Goal: Transaction & Acquisition: Purchase product/service

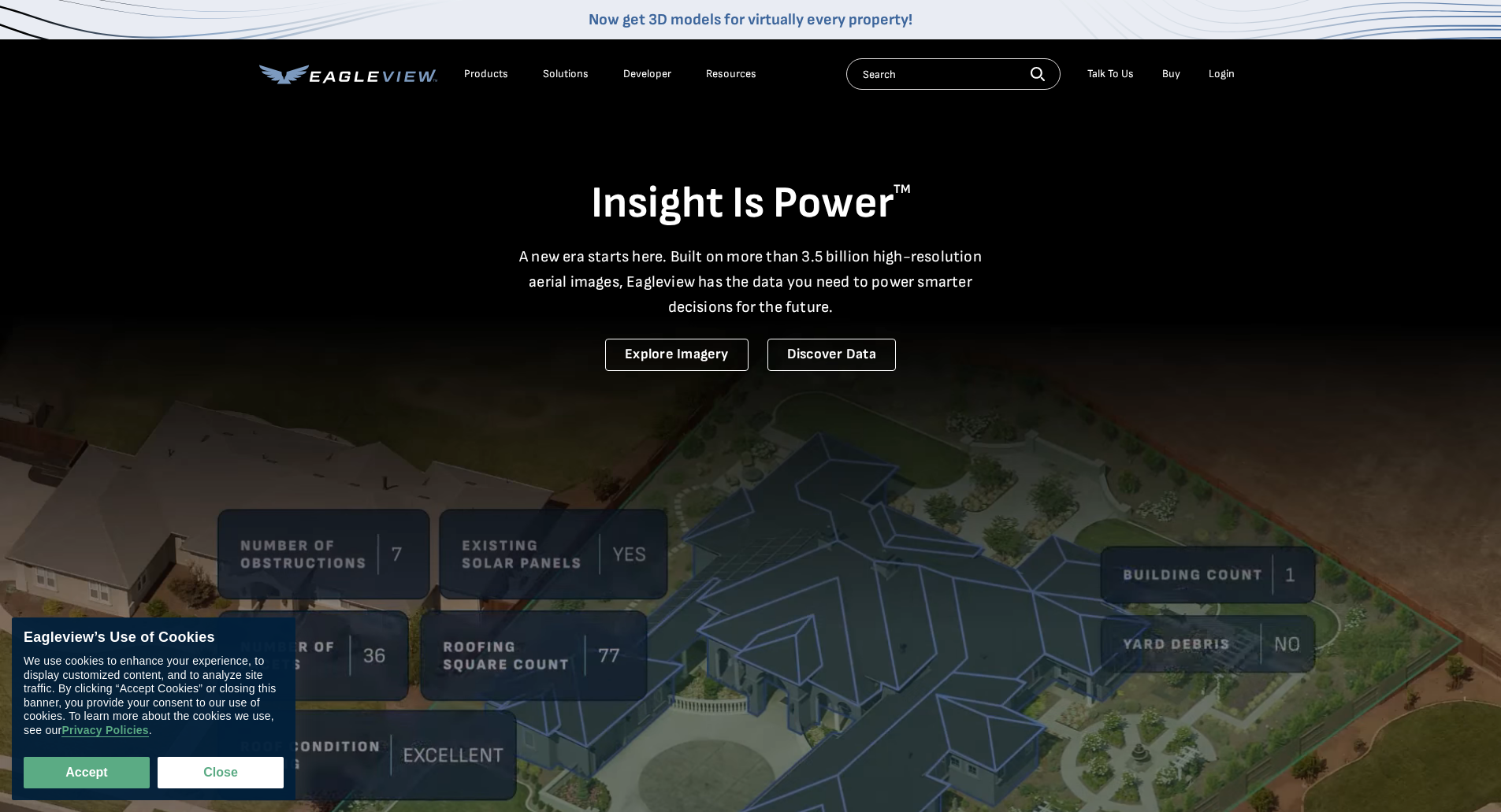
click at [1224, 72] on div "Login" at bounding box center [1221, 74] width 26 height 15
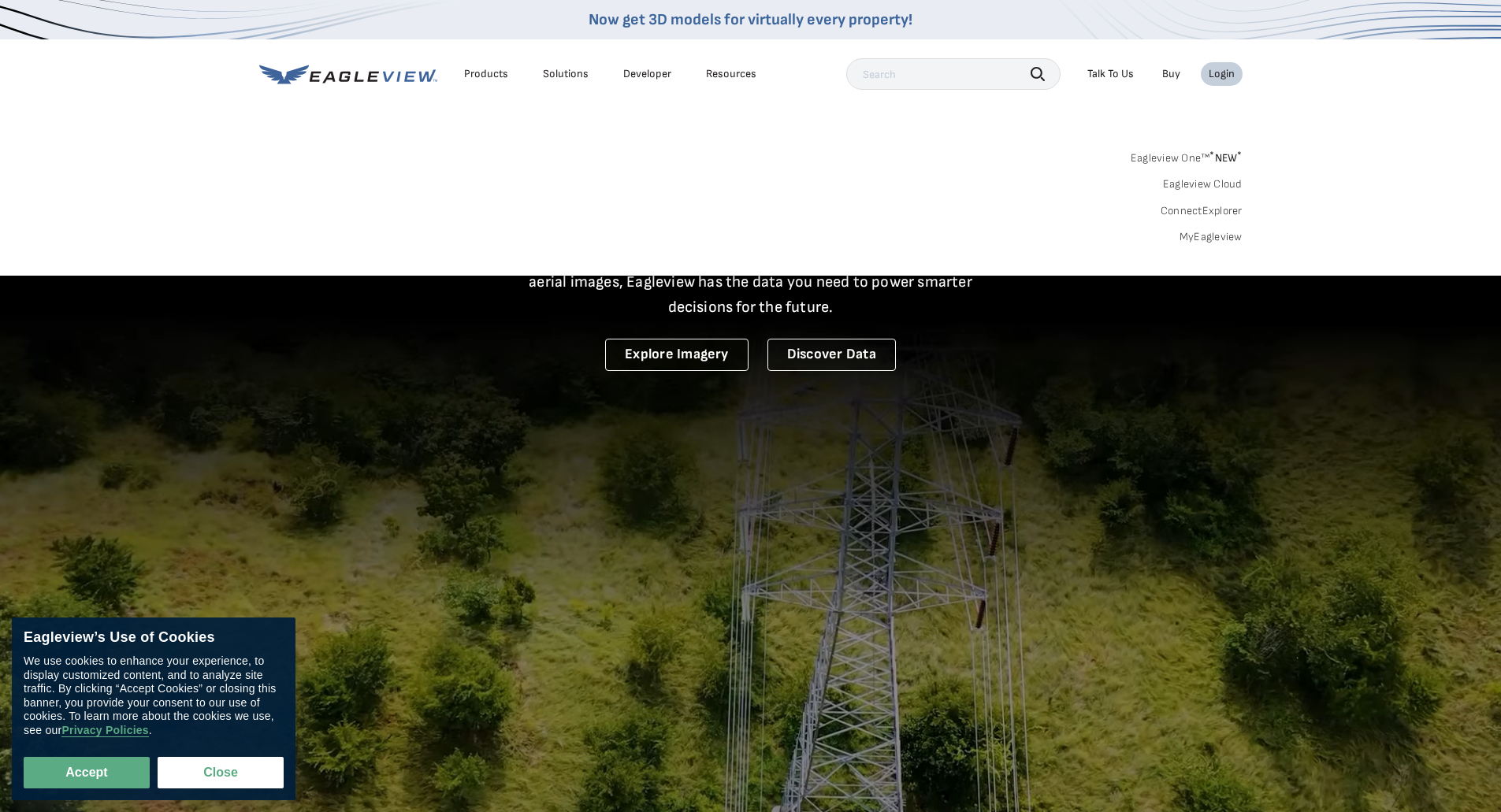
click at [1216, 238] on link "MyEagleview" at bounding box center [1211, 237] width 63 height 15
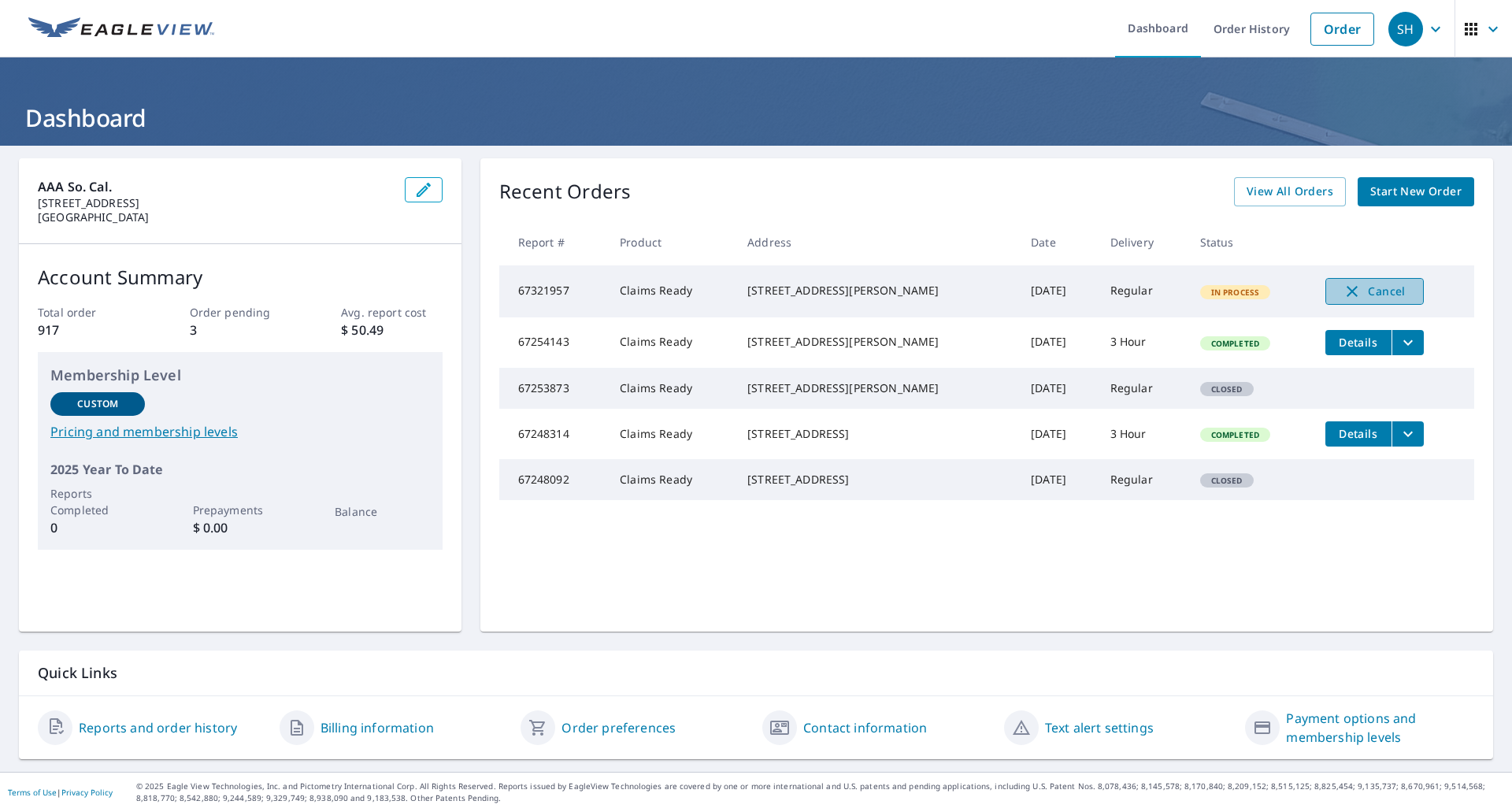
click at [1347, 289] on icon "button" at bounding box center [1352, 292] width 11 height 11
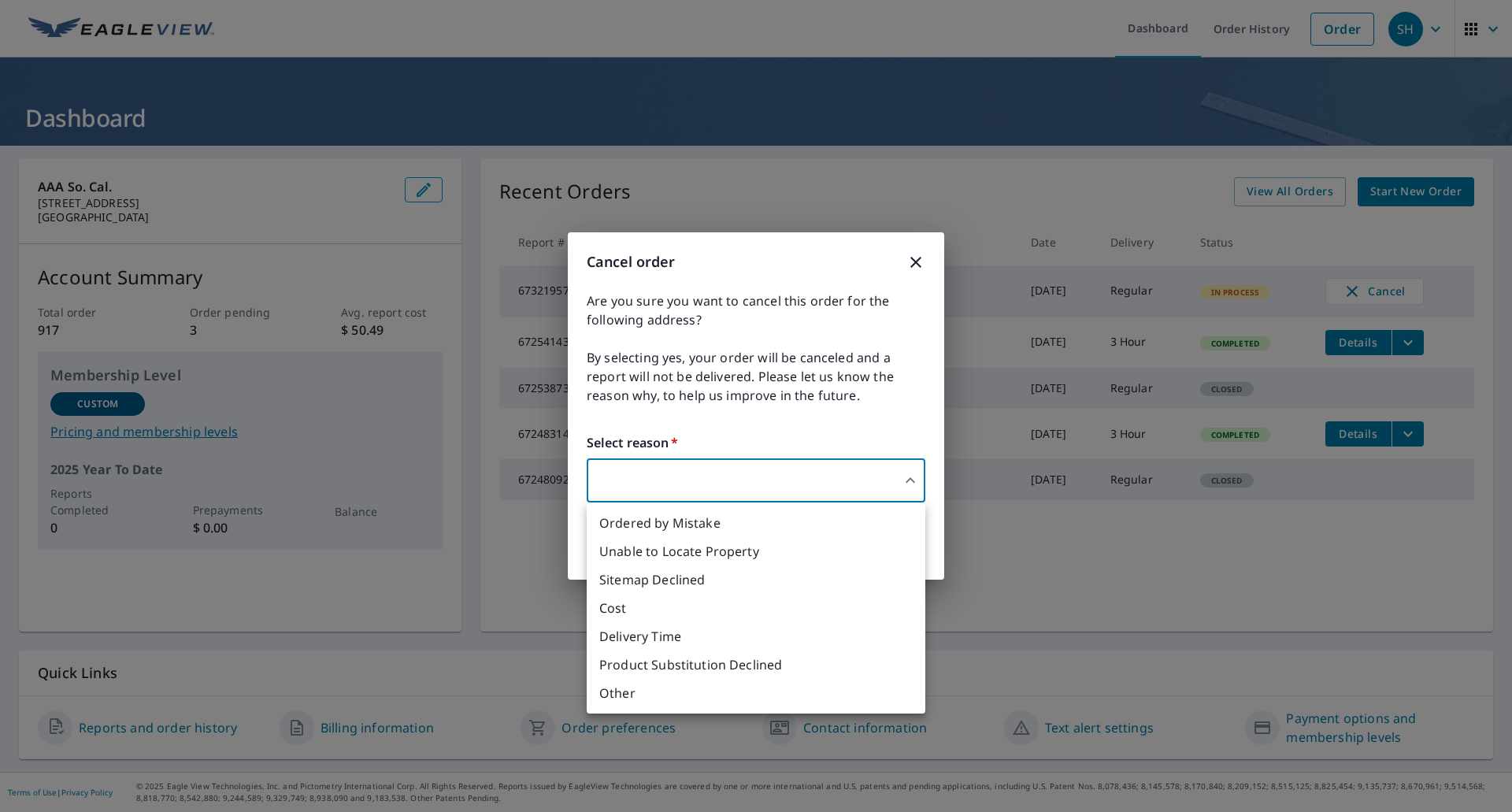
click at [839, 488] on body "SH SH Dashboard Order History Order SH Dashboard AAA So. Cal. [STREET_ADDRESS] …" at bounding box center [756, 406] width 1512 height 812
click at [667, 639] on li "Delivery Time" at bounding box center [756, 636] width 339 height 28
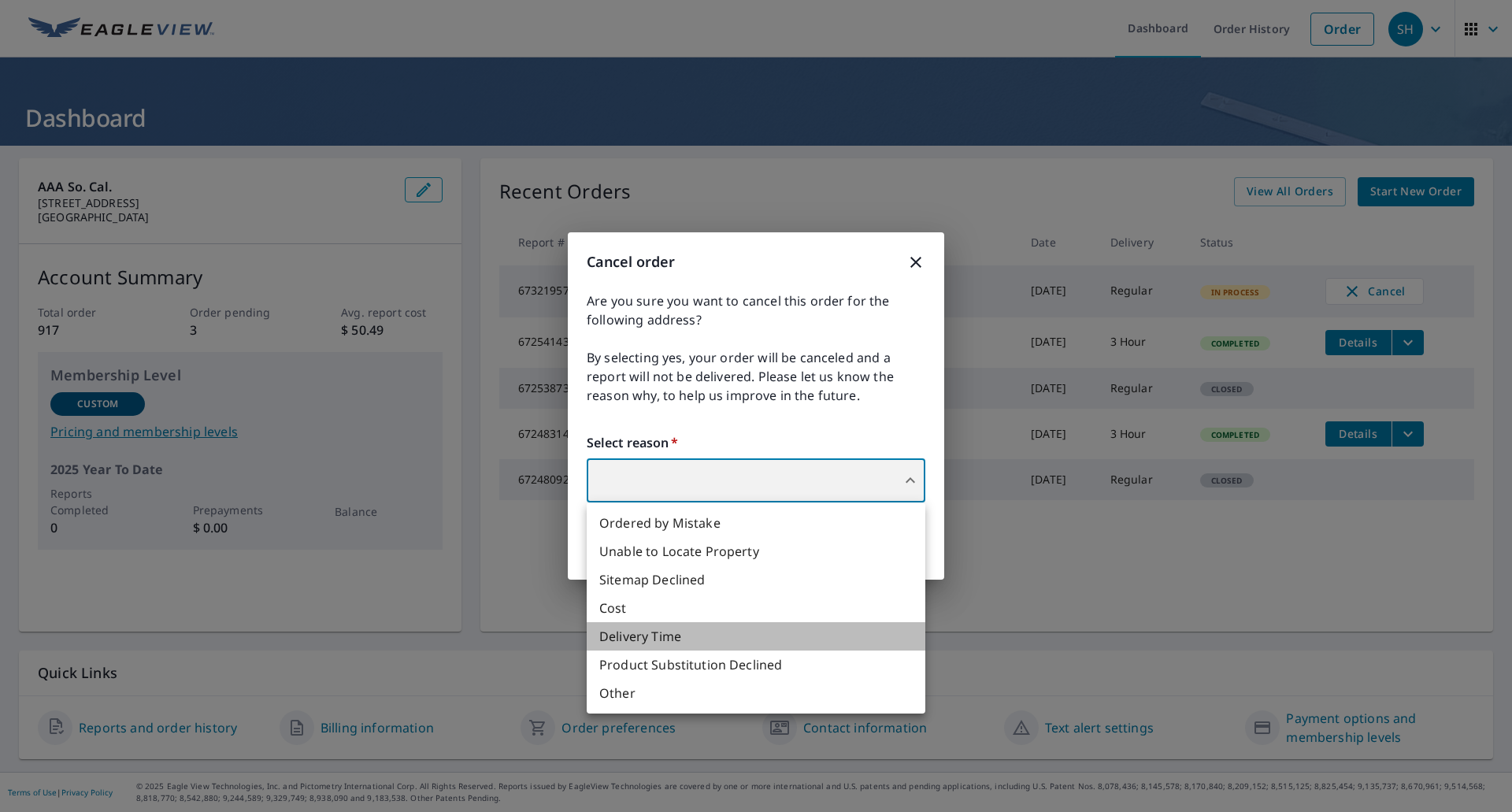
type input "34"
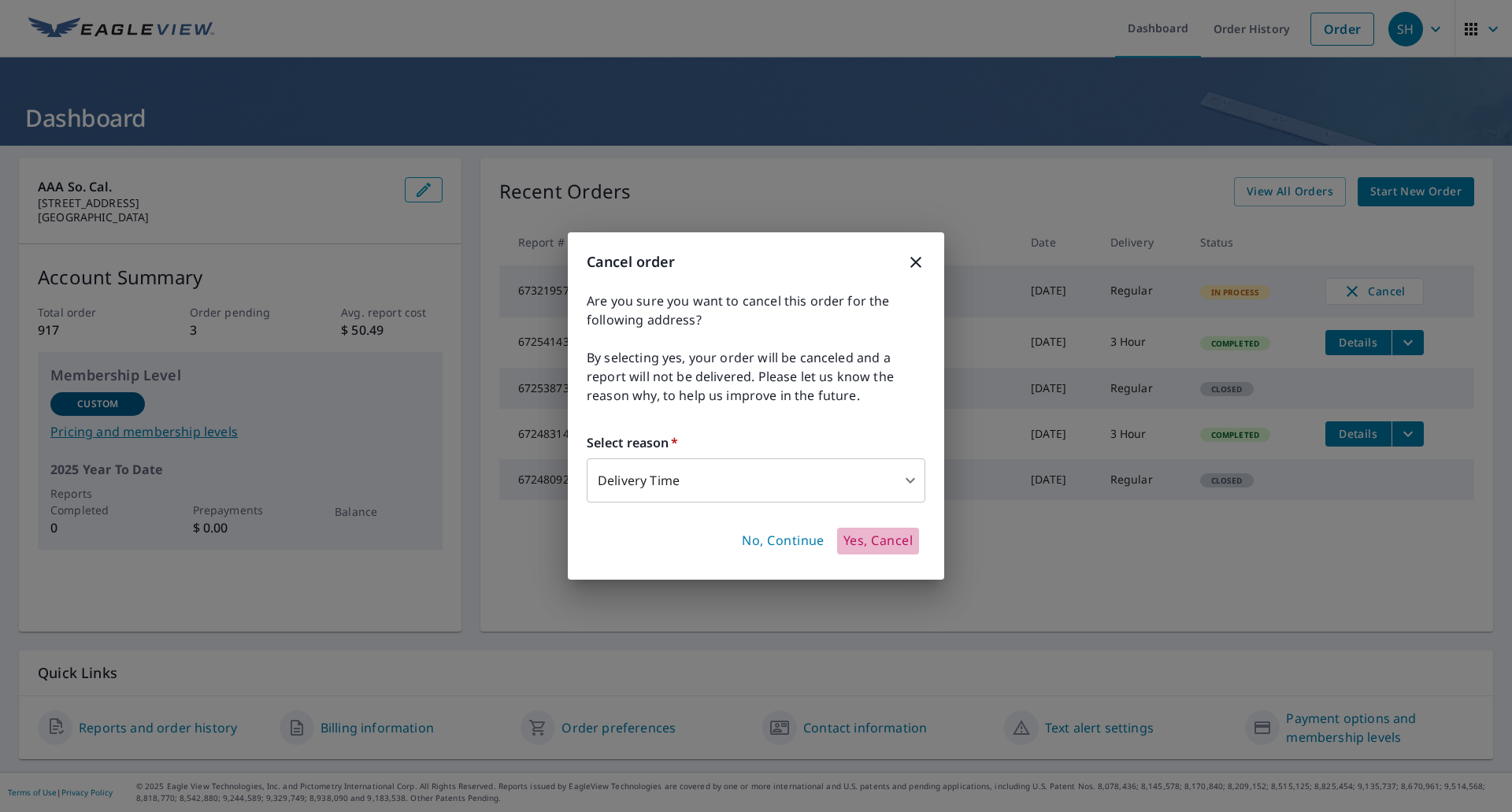
click at [887, 543] on span "Yes, Cancel" at bounding box center [878, 540] width 69 height 17
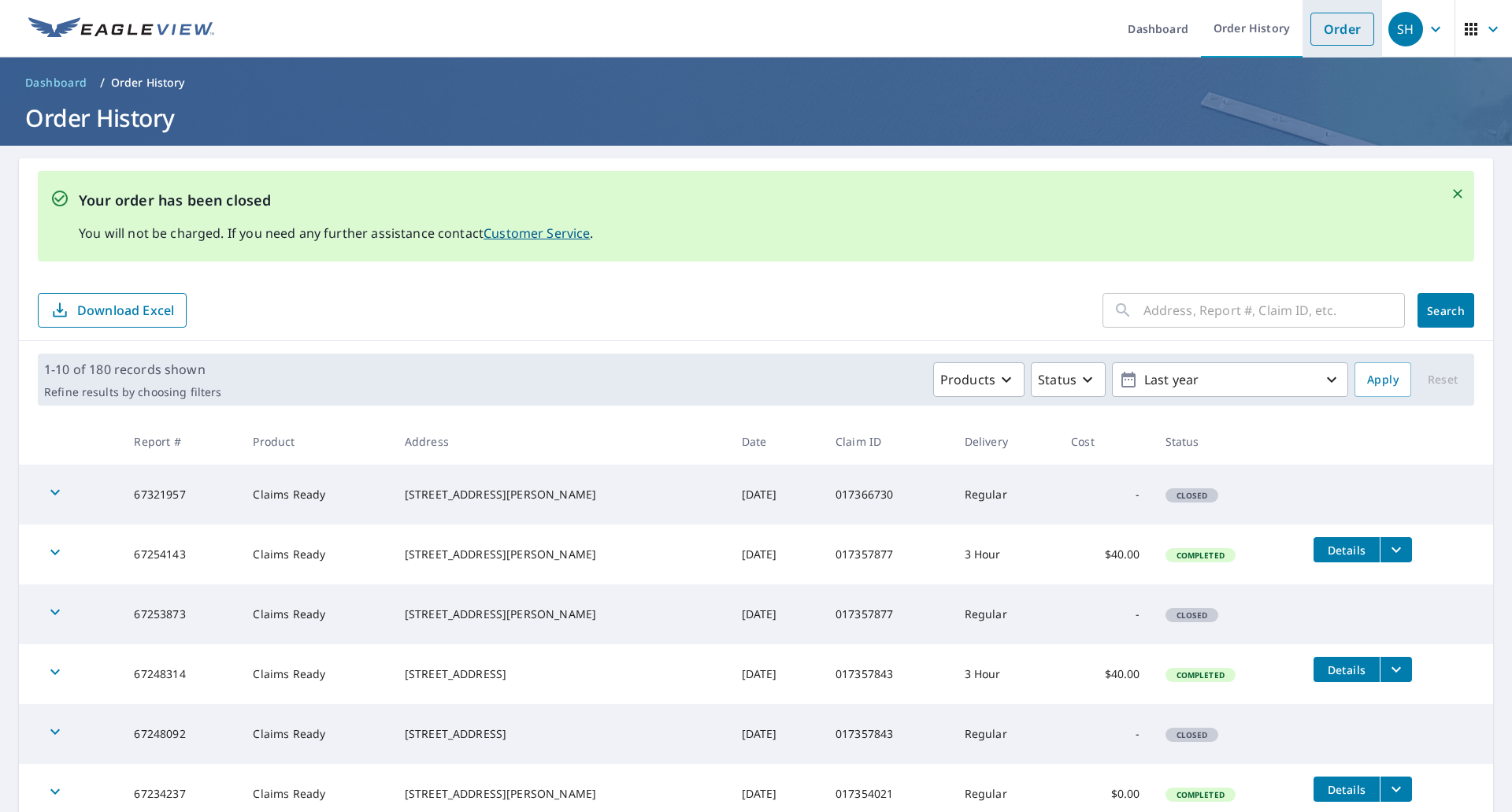
click at [1336, 27] on link "Order" at bounding box center [1342, 29] width 64 height 33
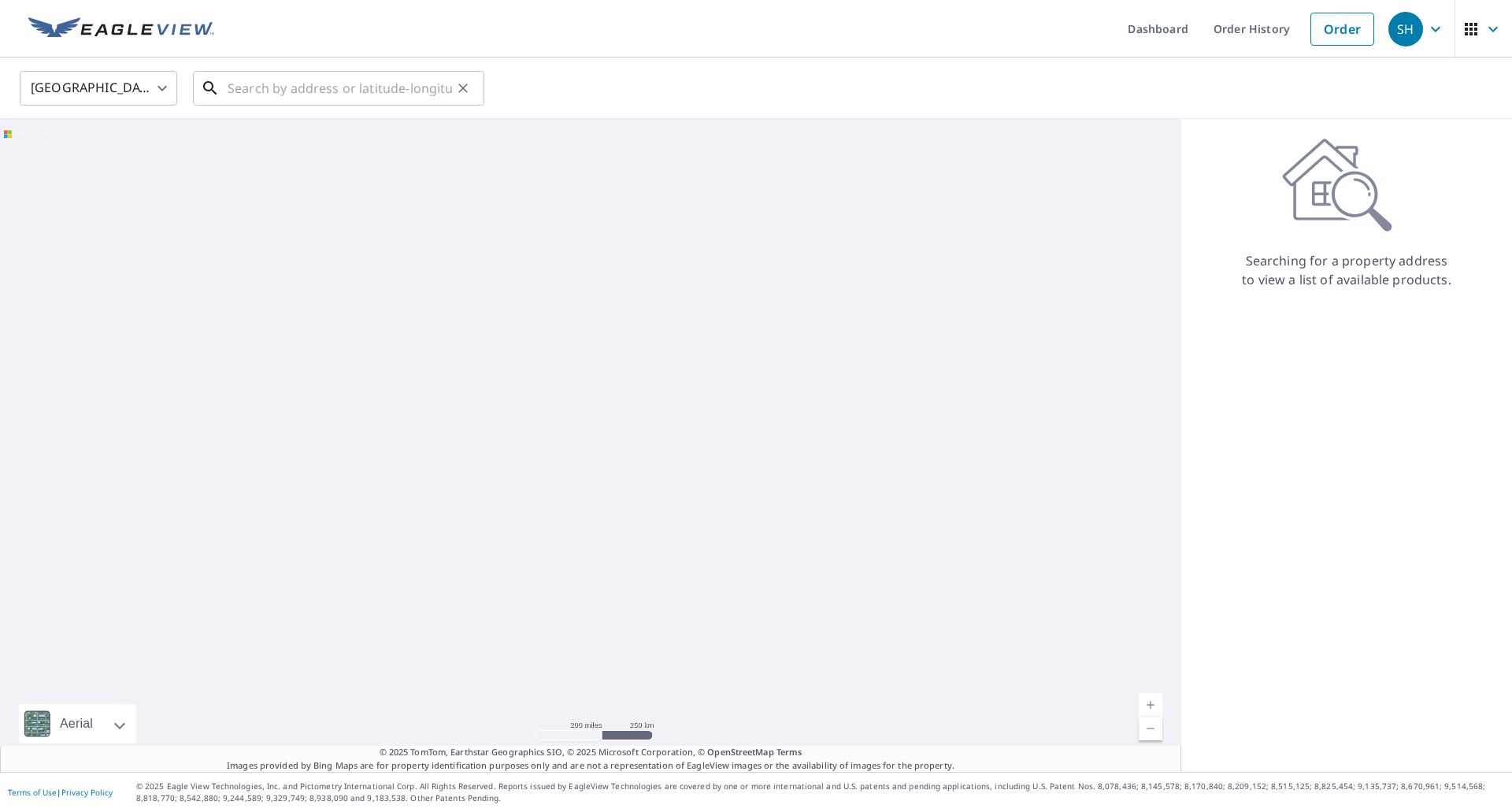
click at [268, 91] on input "text" at bounding box center [339, 88] width 224 height 44
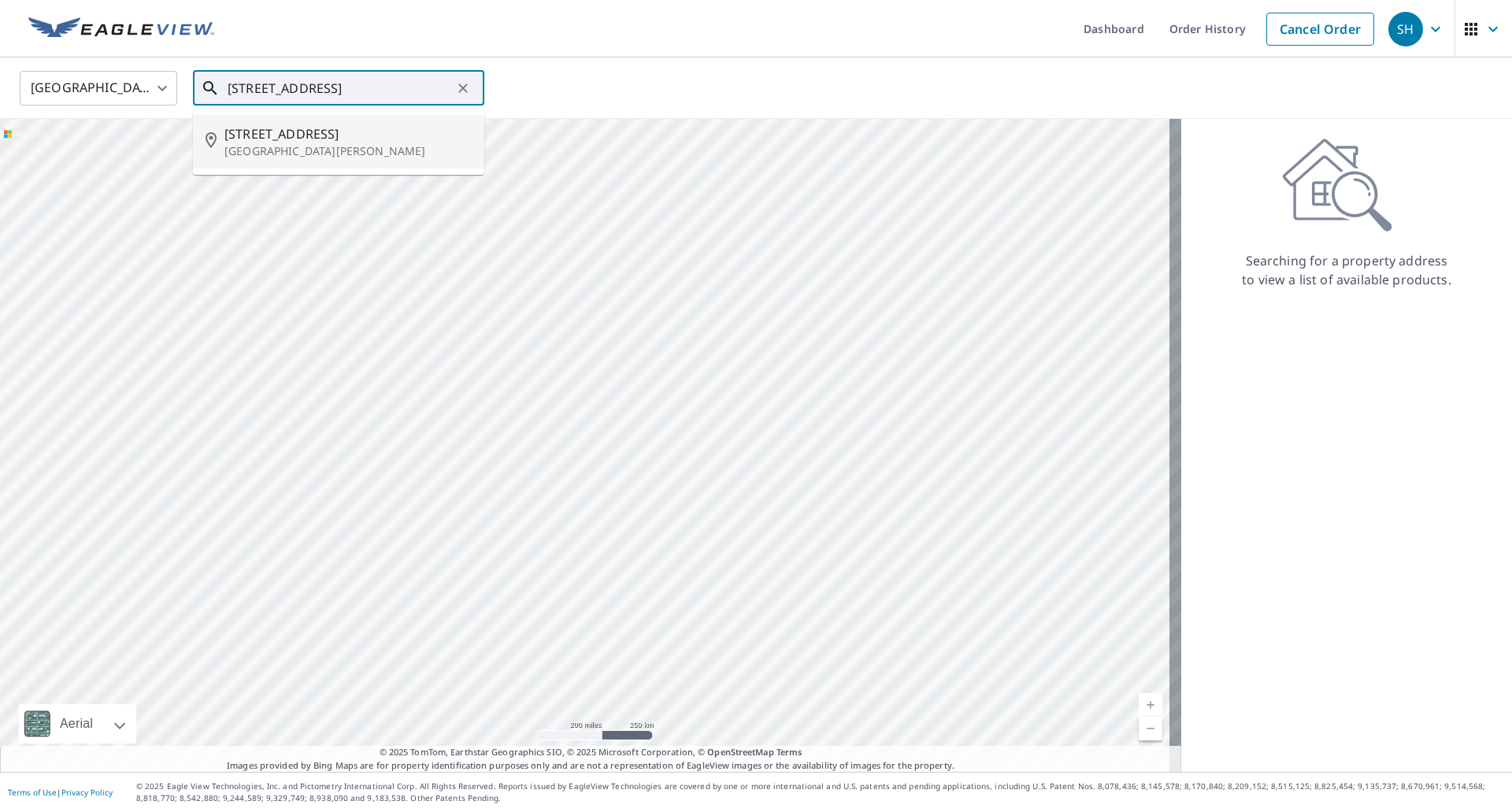
click at [285, 146] on p "Saint Peters, MO 63376" at bounding box center [348, 152] width 248 height 16
type input "489 Brickingham Dr Saint Peters, MO 63376"
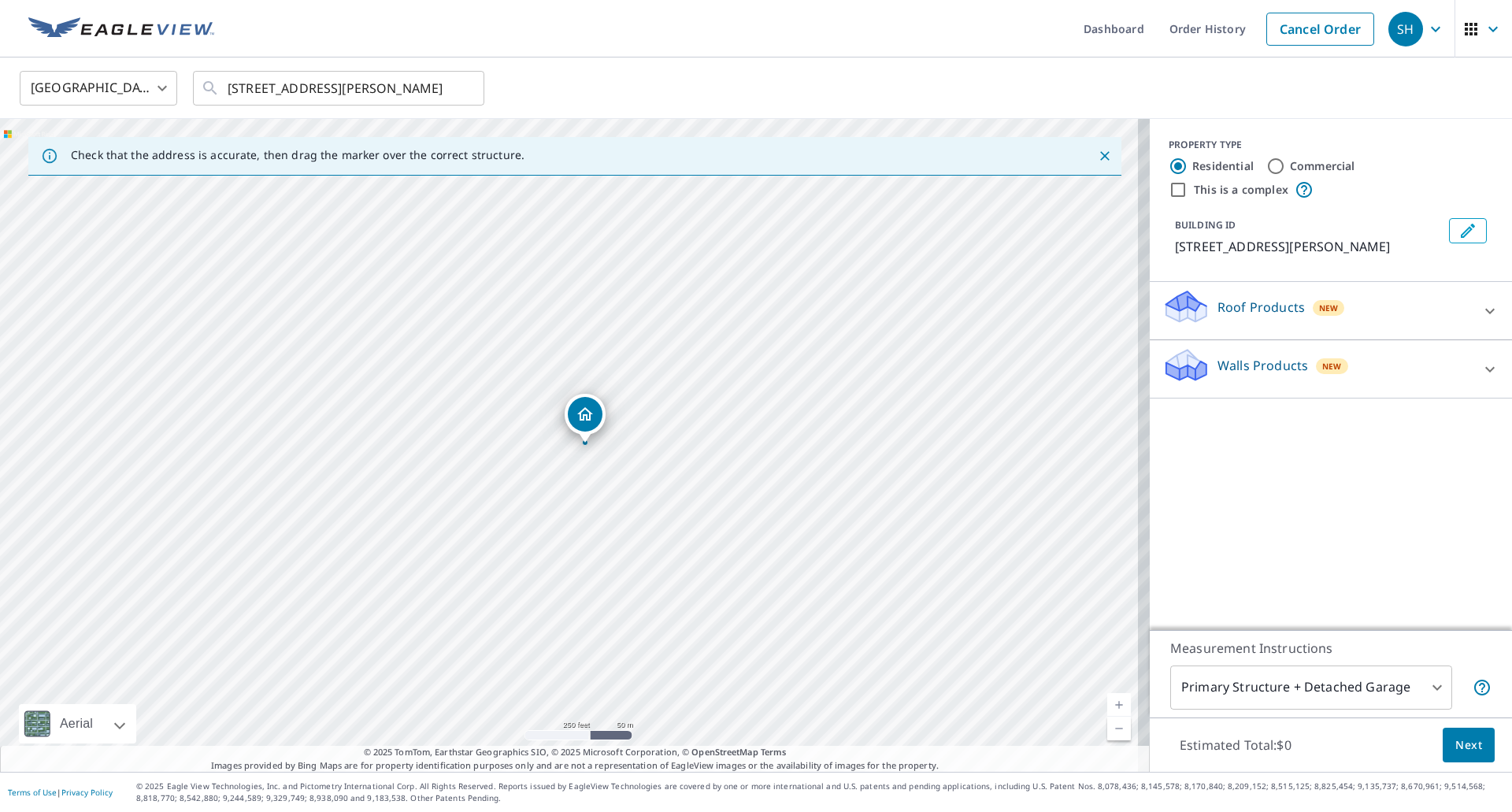
click at [1319, 306] on span "New" at bounding box center [1329, 308] width 19 height 13
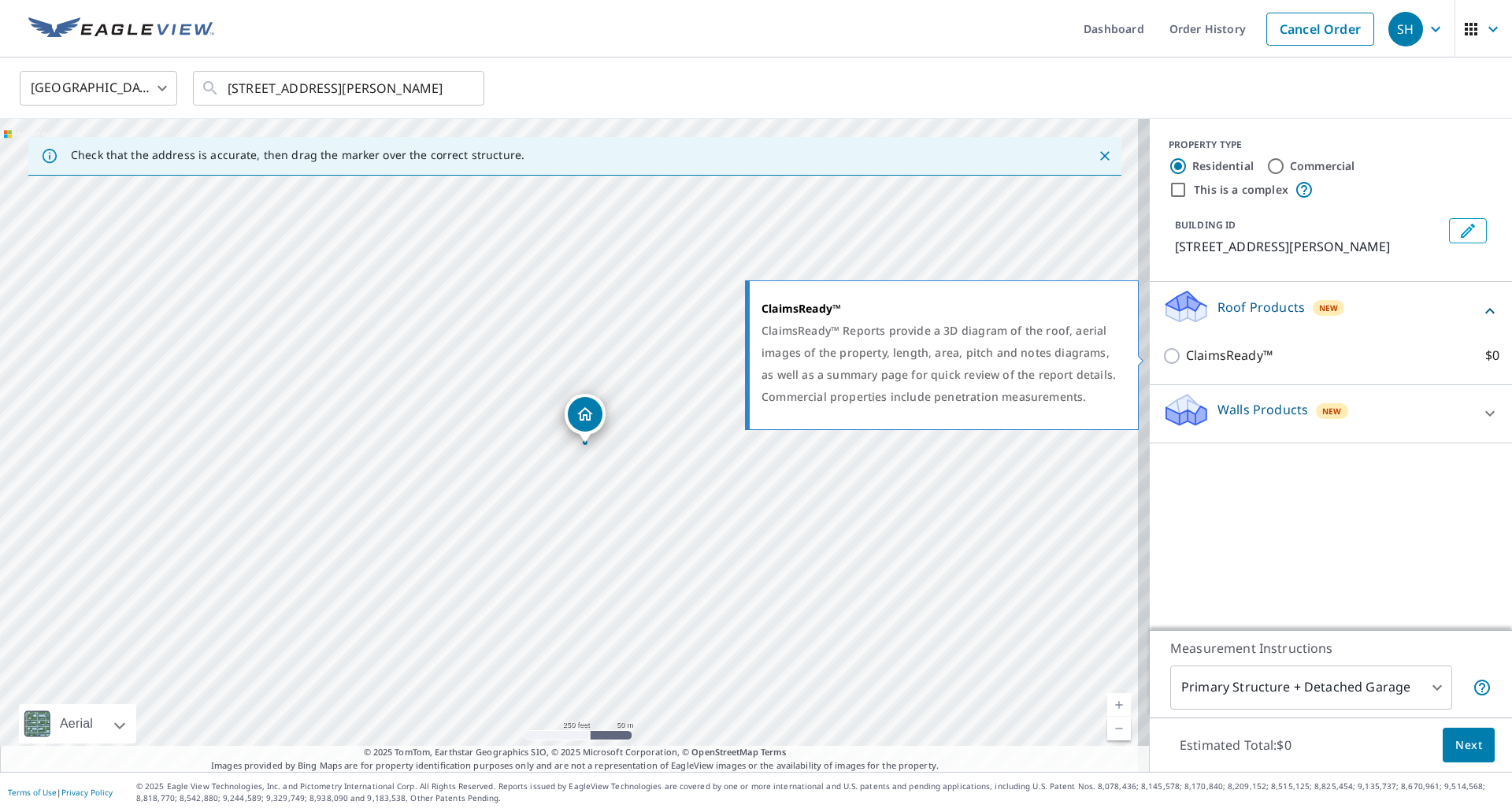
click at [1199, 352] on p "ClaimsReady™" at bounding box center [1229, 356] width 86 height 19
click at [1186, 352] on input "ClaimsReady™ $0" at bounding box center [1174, 356] width 23 height 19
checkbox input "true"
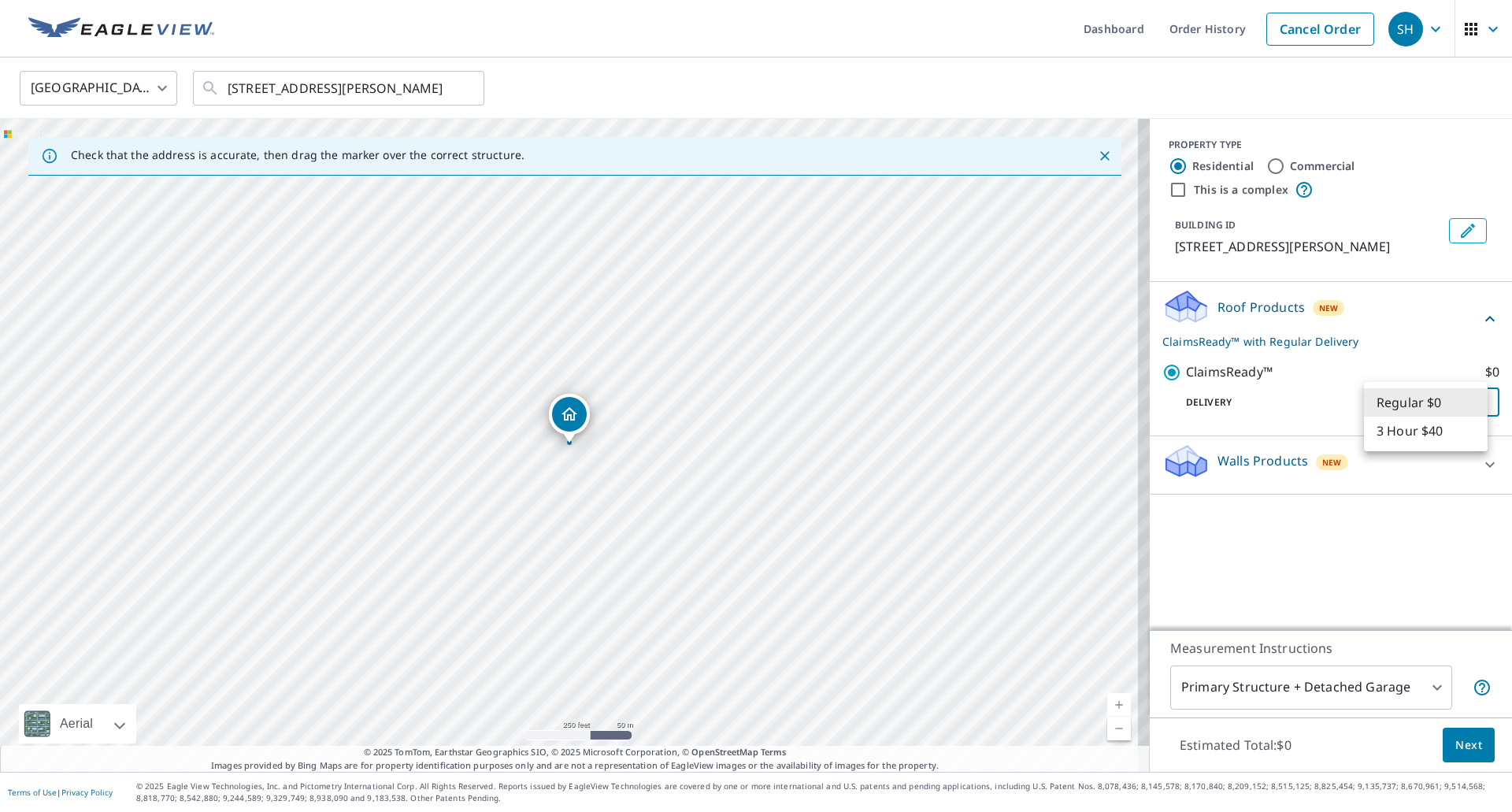
click at [1422, 398] on body "SH SH Dashboard Order History Cancel Order SH United States US ​ 489 Brickingha…" at bounding box center [756, 406] width 1512 height 812
click at [1422, 430] on li "3 Hour $40" at bounding box center [1426, 431] width 123 height 28
type input "7"
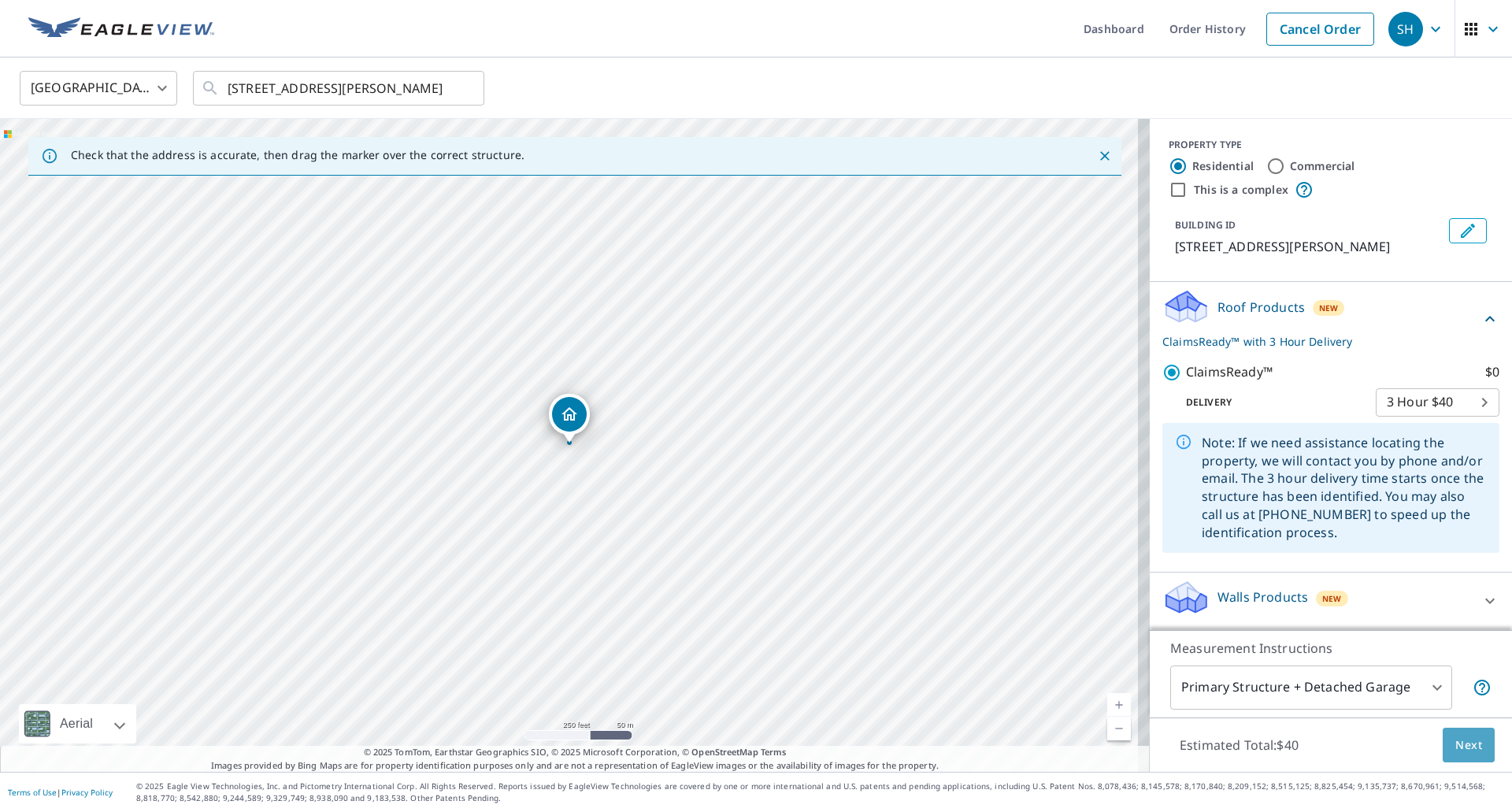
click at [1456, 743] on span "Next" at bounding box center [1468, 745] width 27 height 19
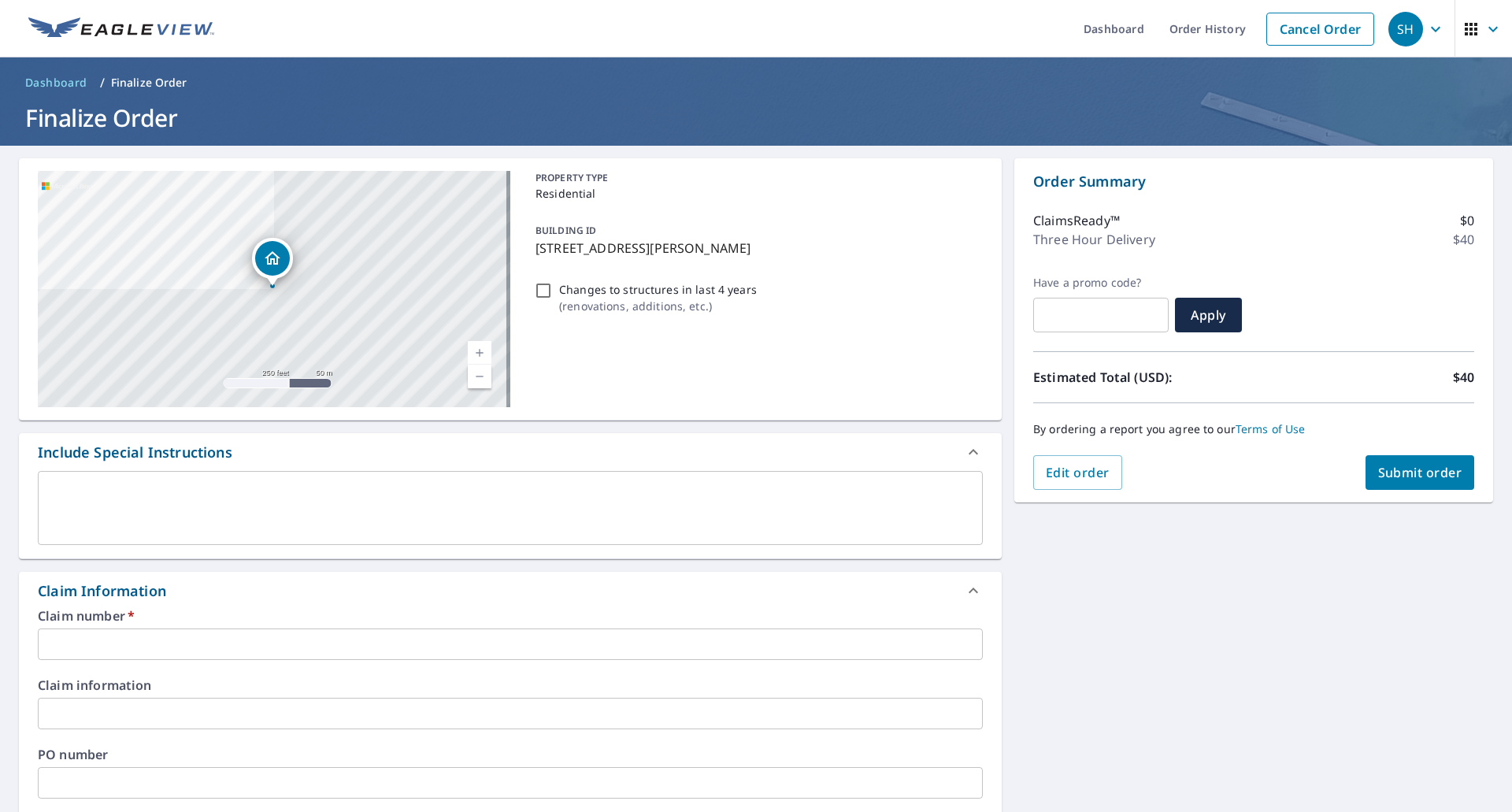
click at [110, 644] on input "text" at bounding box center [510, 643] width 945 height 31
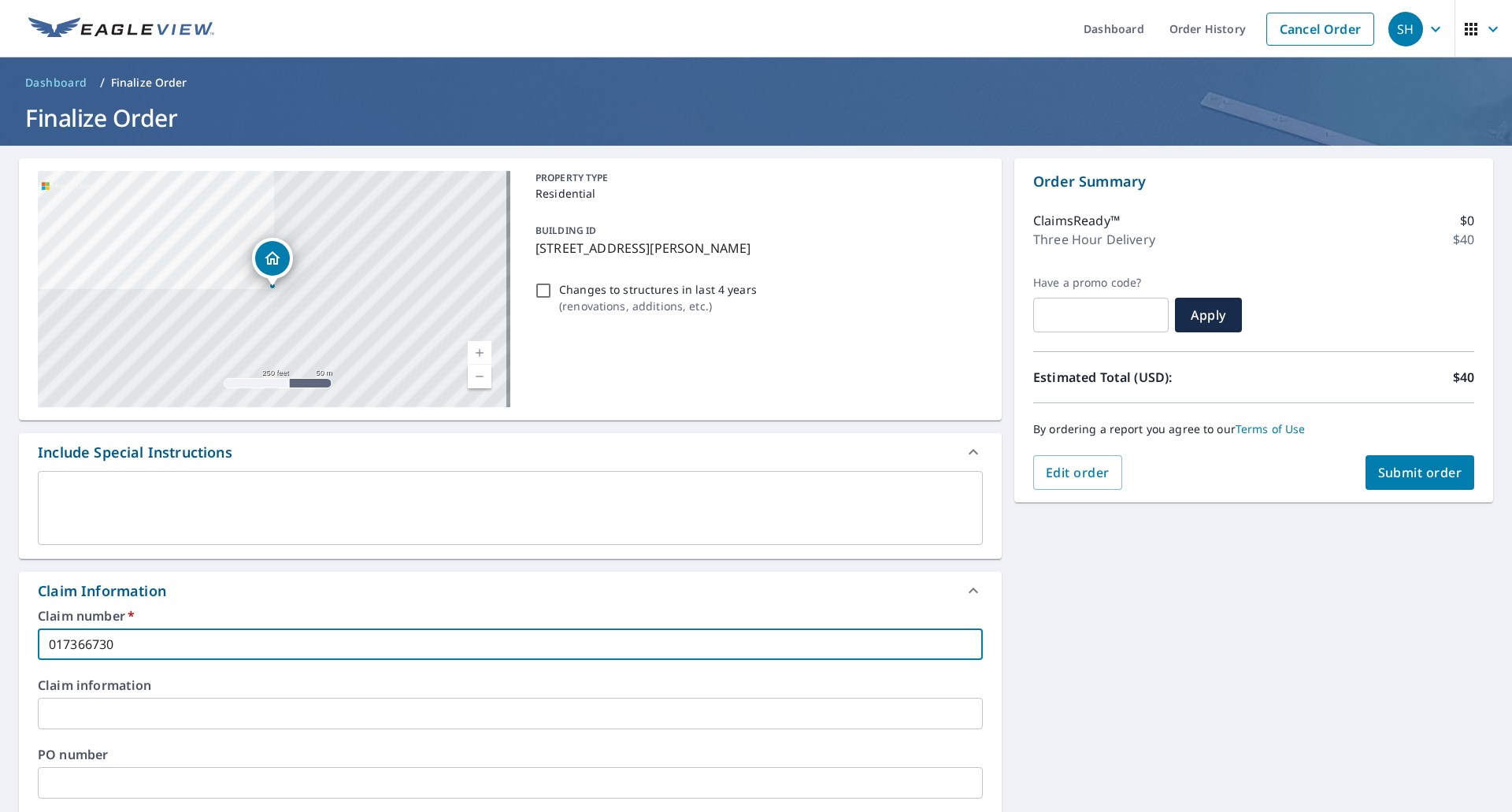
type input "017366730"
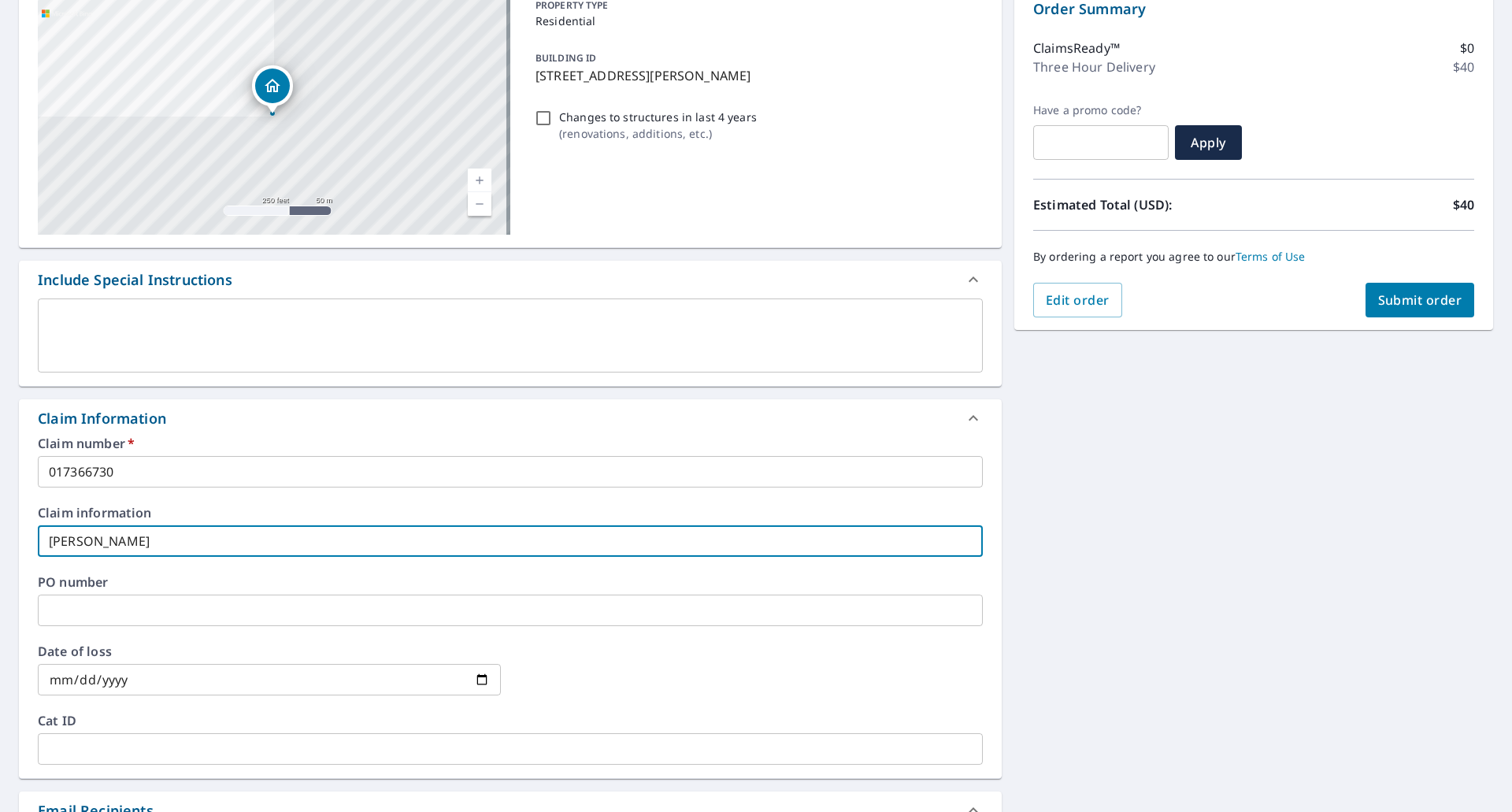
scroll to position [236, 0]
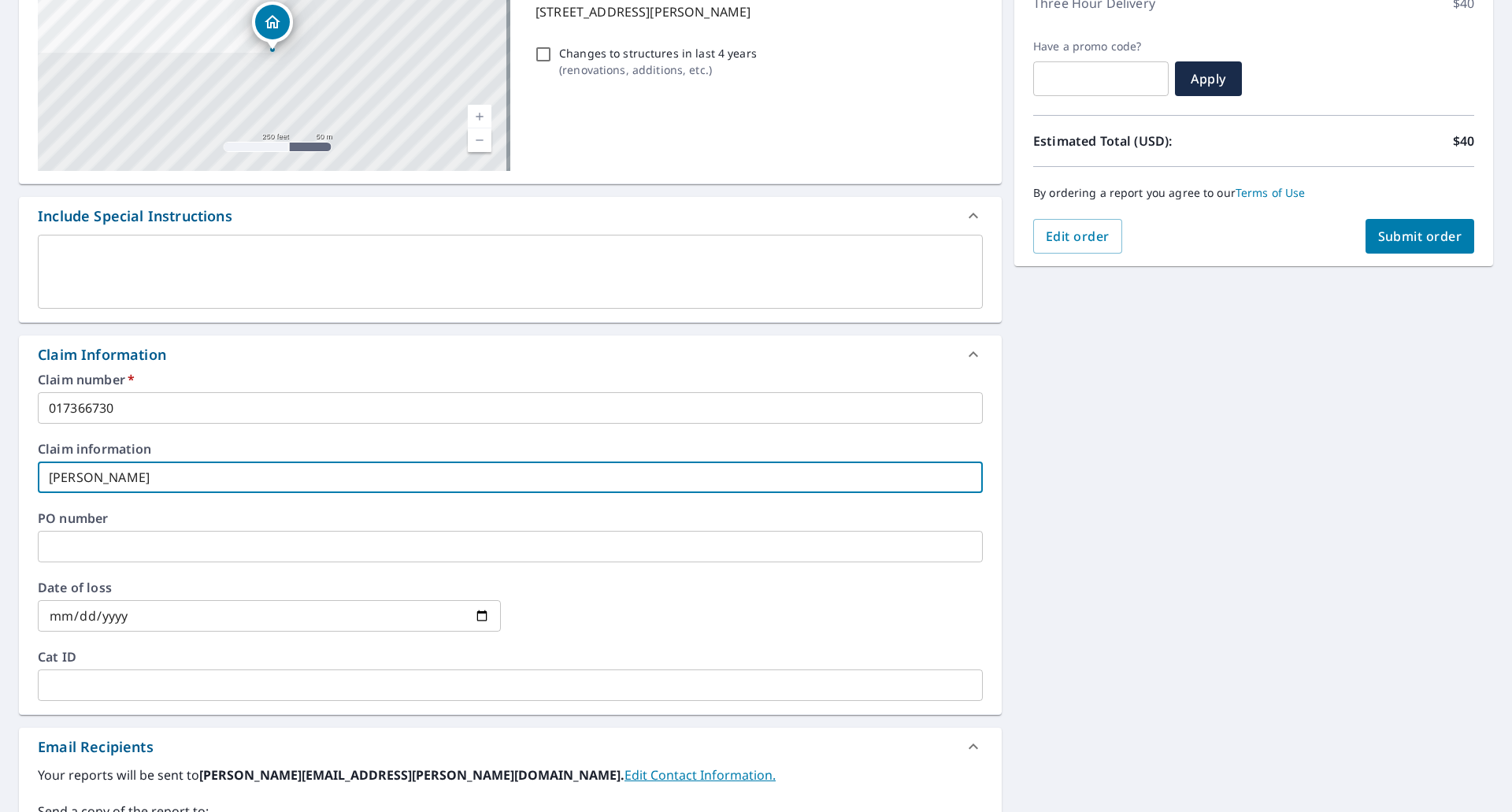
type input "MICHAEL COPELAND"
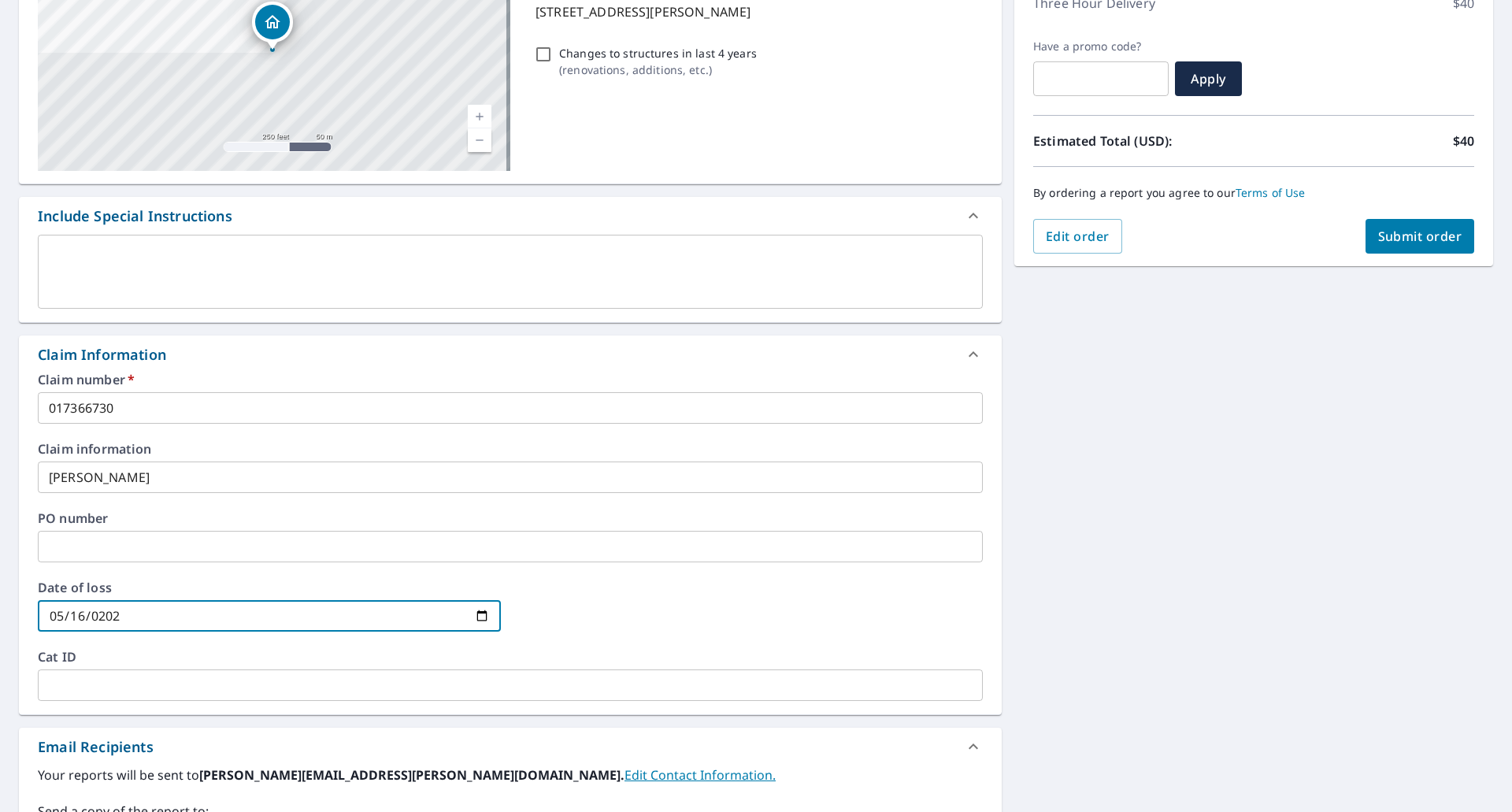
type input "2025-05-16"
click at [1412, 227] on span "Submit order" at bounding box center [1420, 235] width 85 height 17
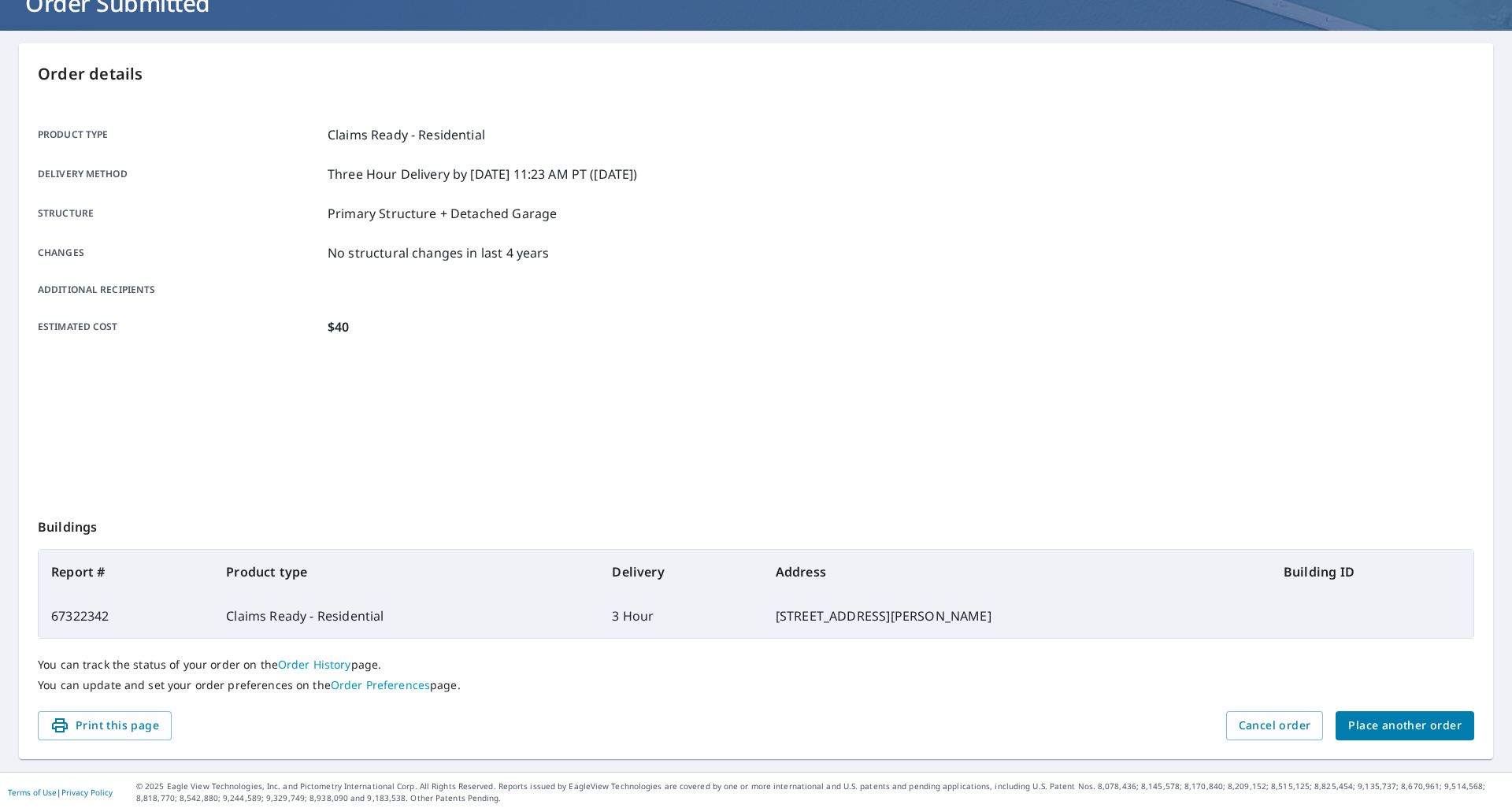
scroll to position [115, 0]
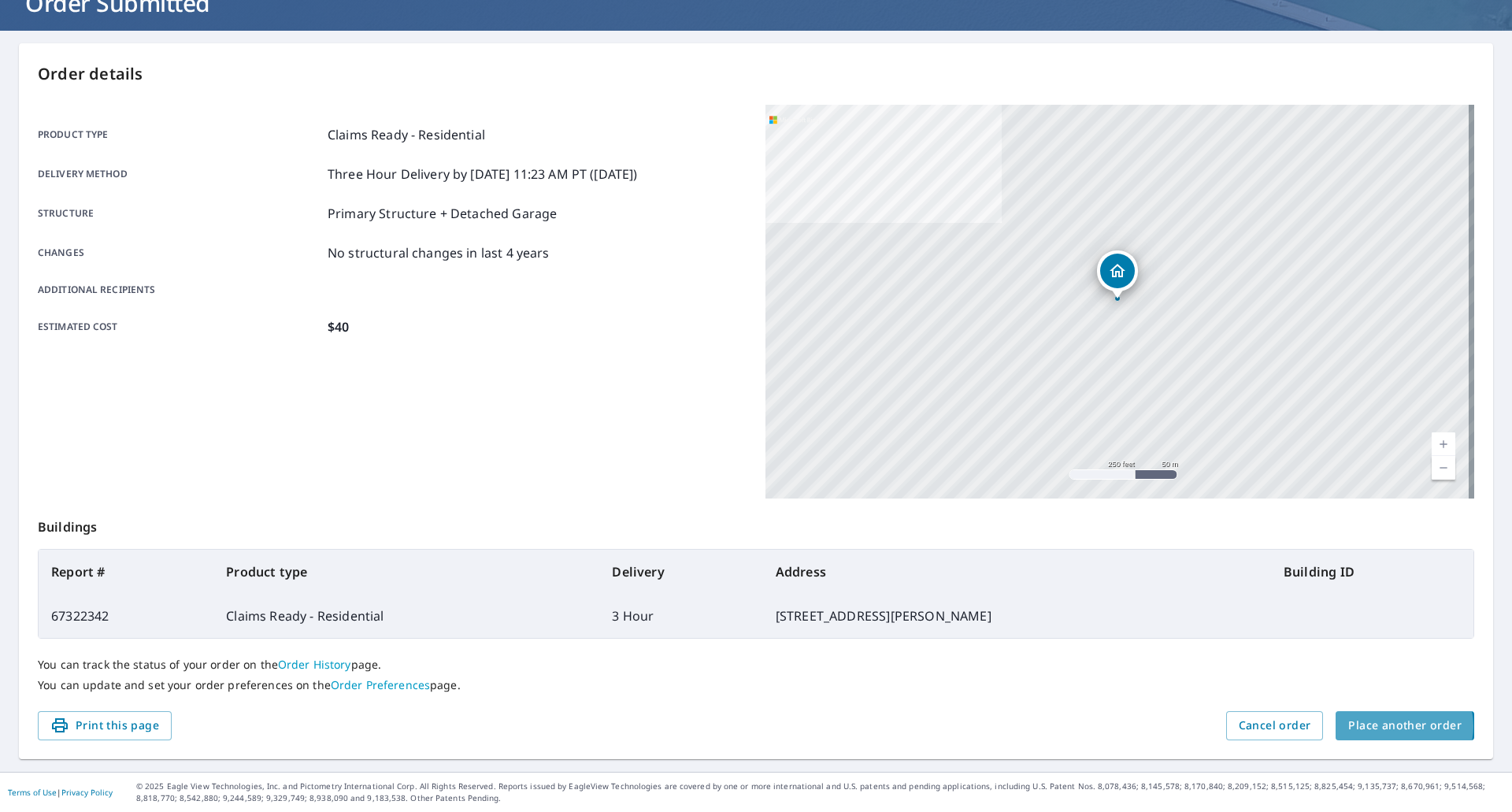
click at [1389, 727] on span "Place another order" at bounding box center [1405, 726] width 114 height 19
